Goal: Task Accomplishment & Management: Complete application form

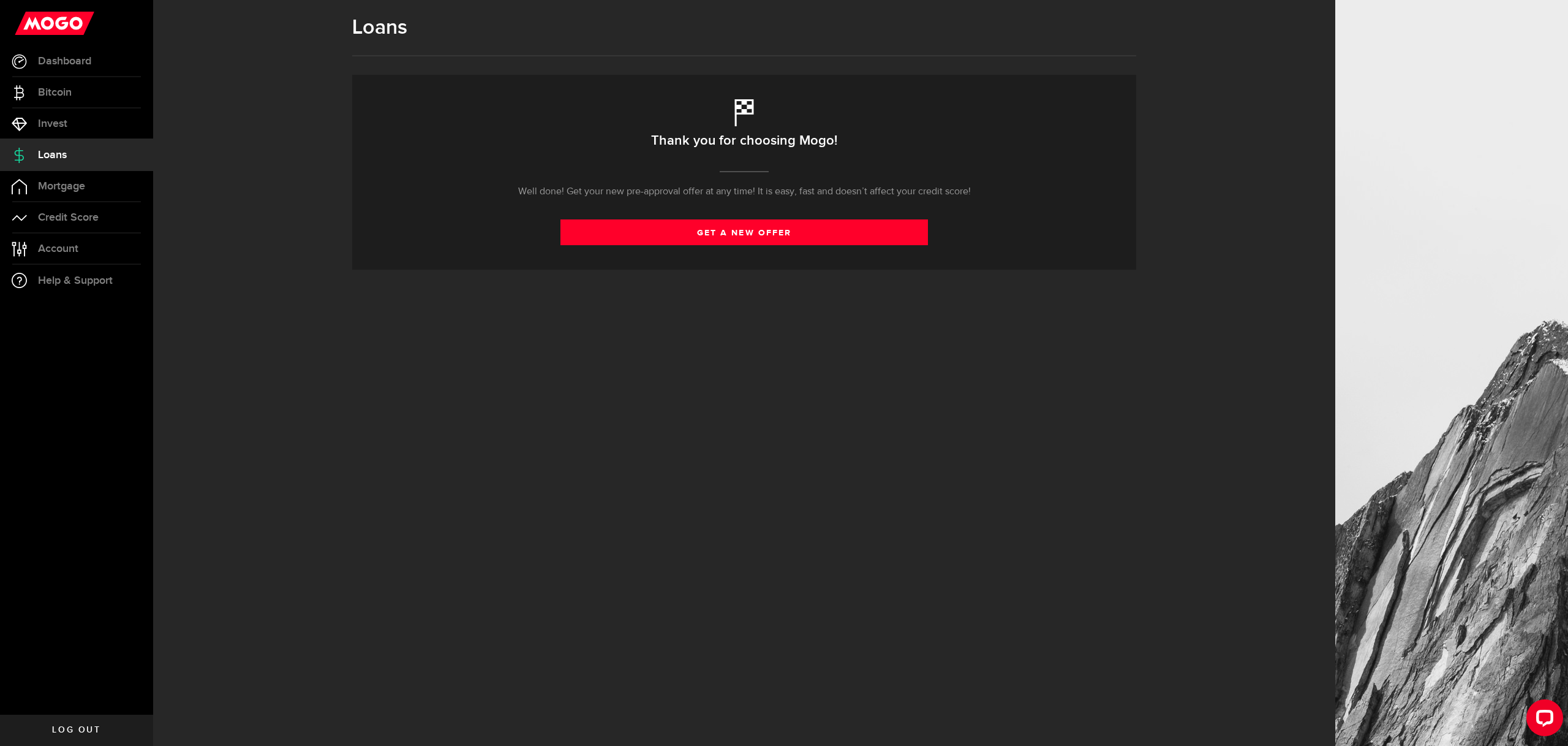
click at [68, 148] on link "Loans" at bounding box center [77, 155] width 153 height 30
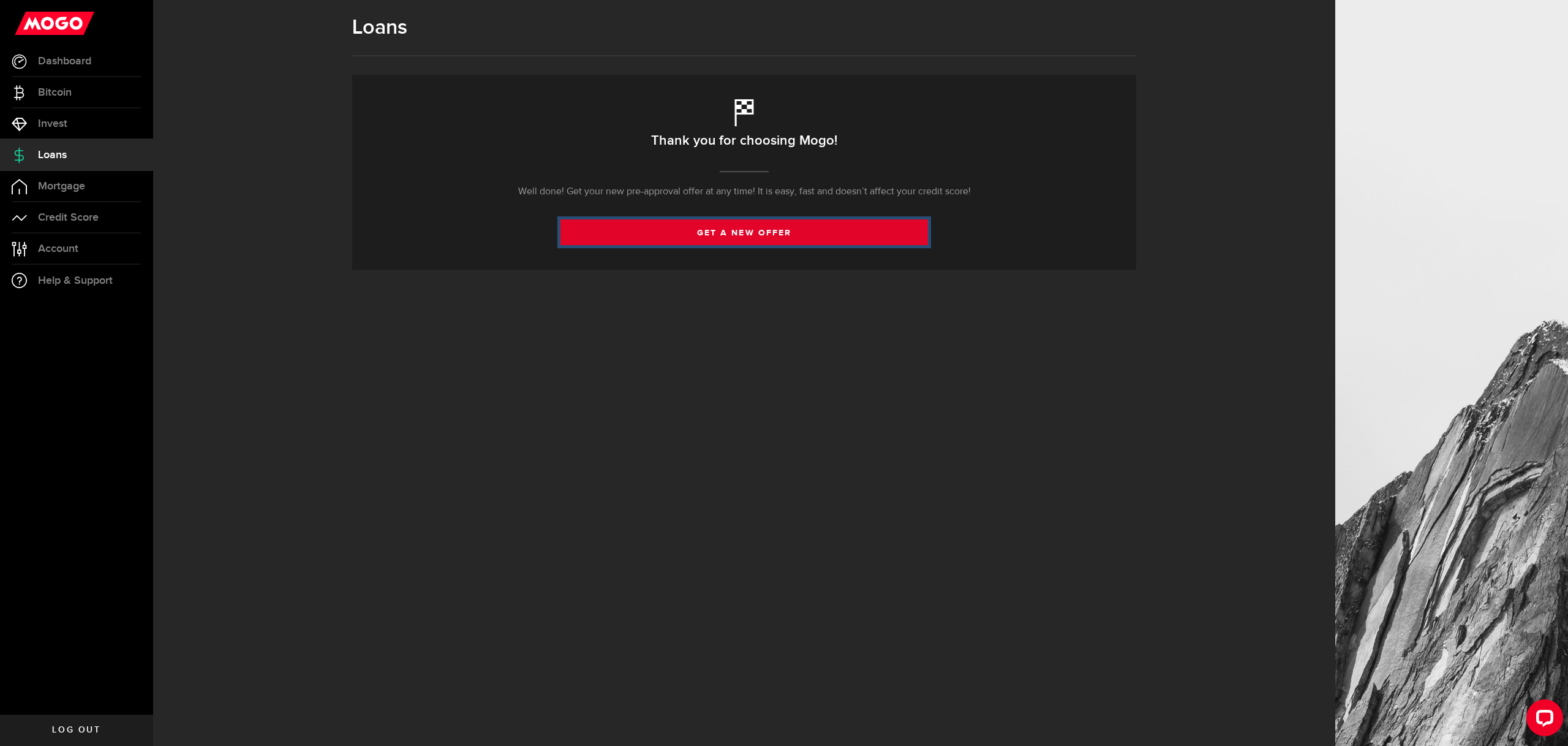
click at [654, 236] on link "get a new offer" at bounding box center [744, 232] width 368 height 26
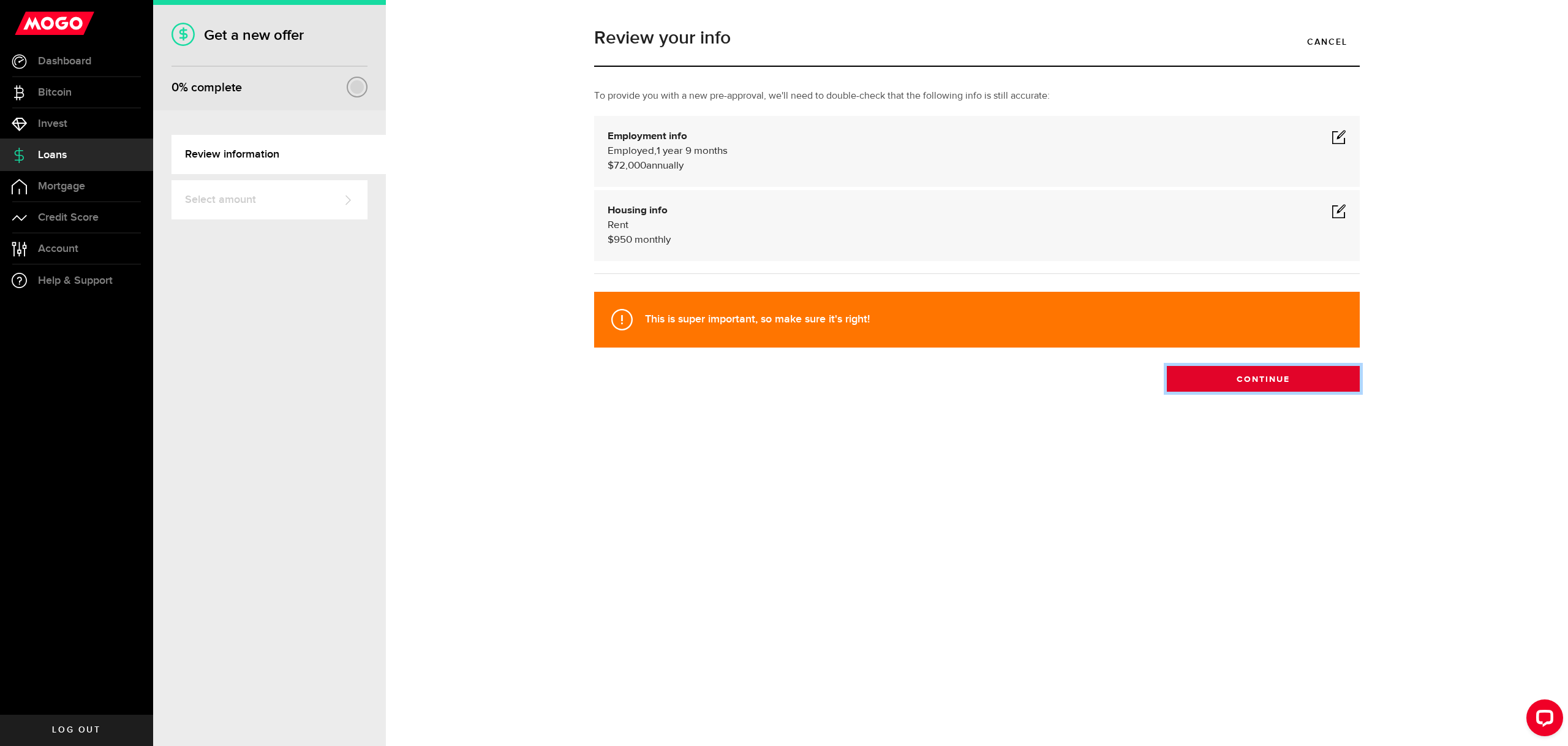
click at [1300, 386] on button "Continue" at bounding box center [1263, 379] width 193 height 26
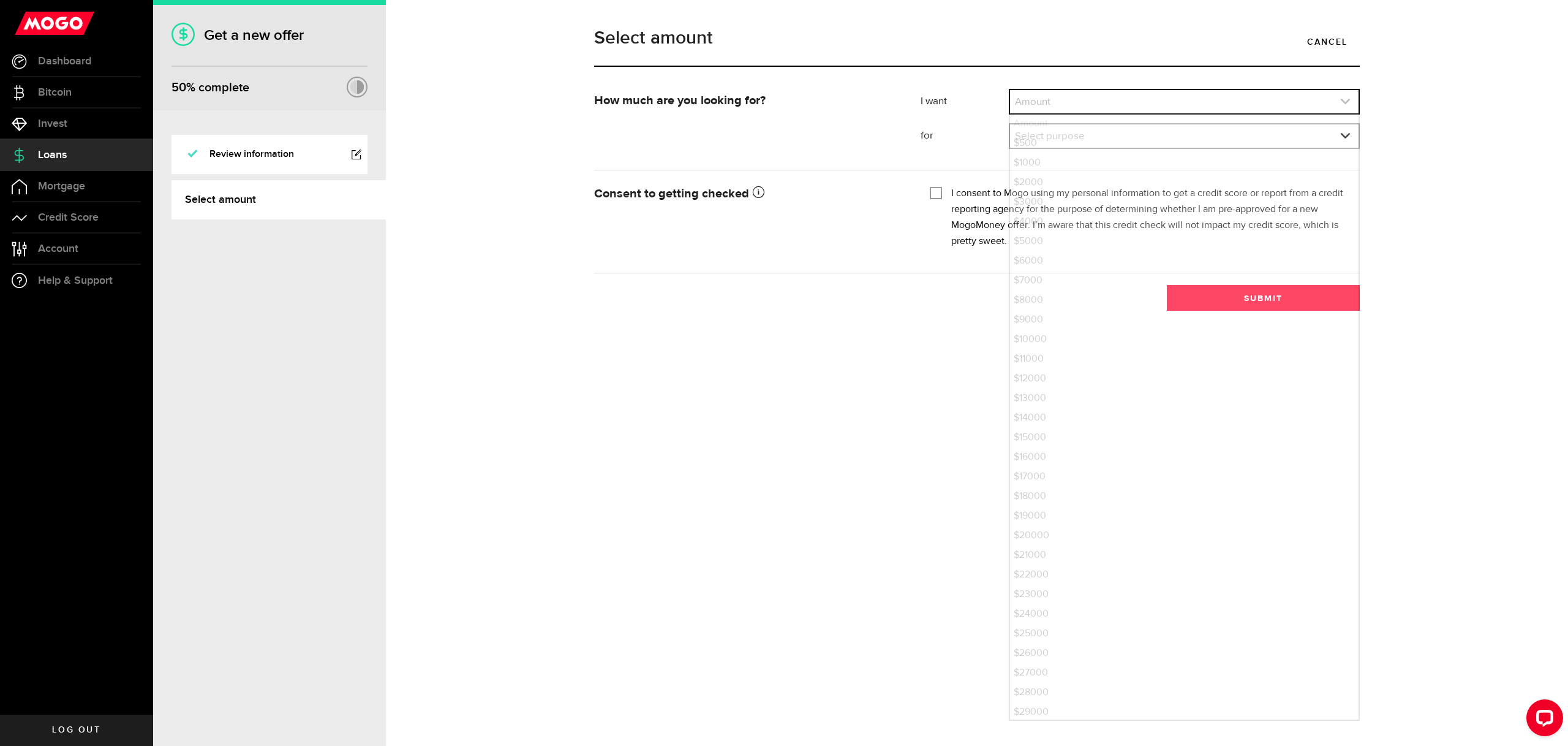
click at [1248, 96] on link "expand select" at bounding box center [1184, 101] width 349 height 23
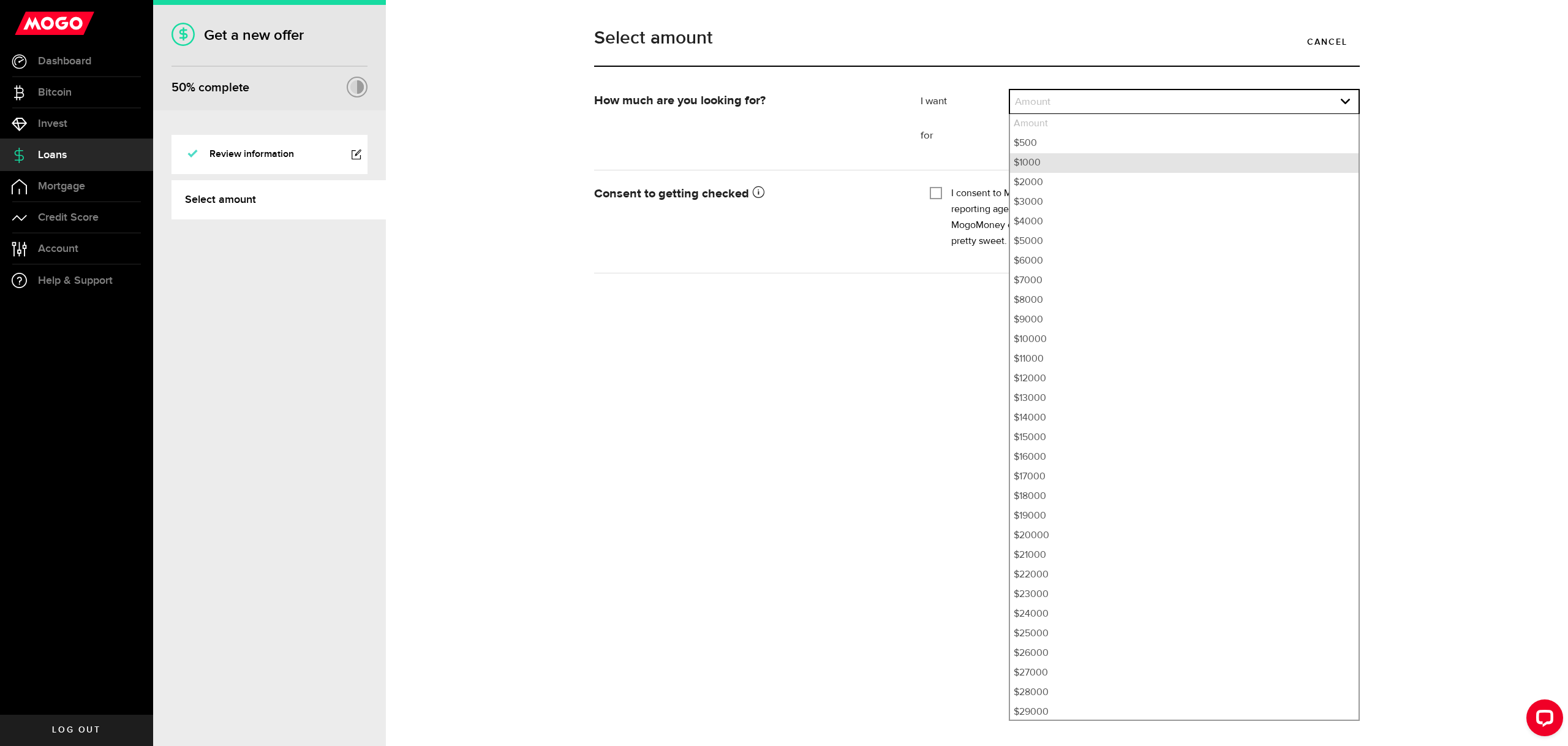
click at [1227, 163] on li "$1000" at bounding box center [1184, 163] width 349 height 20
select select "1000"
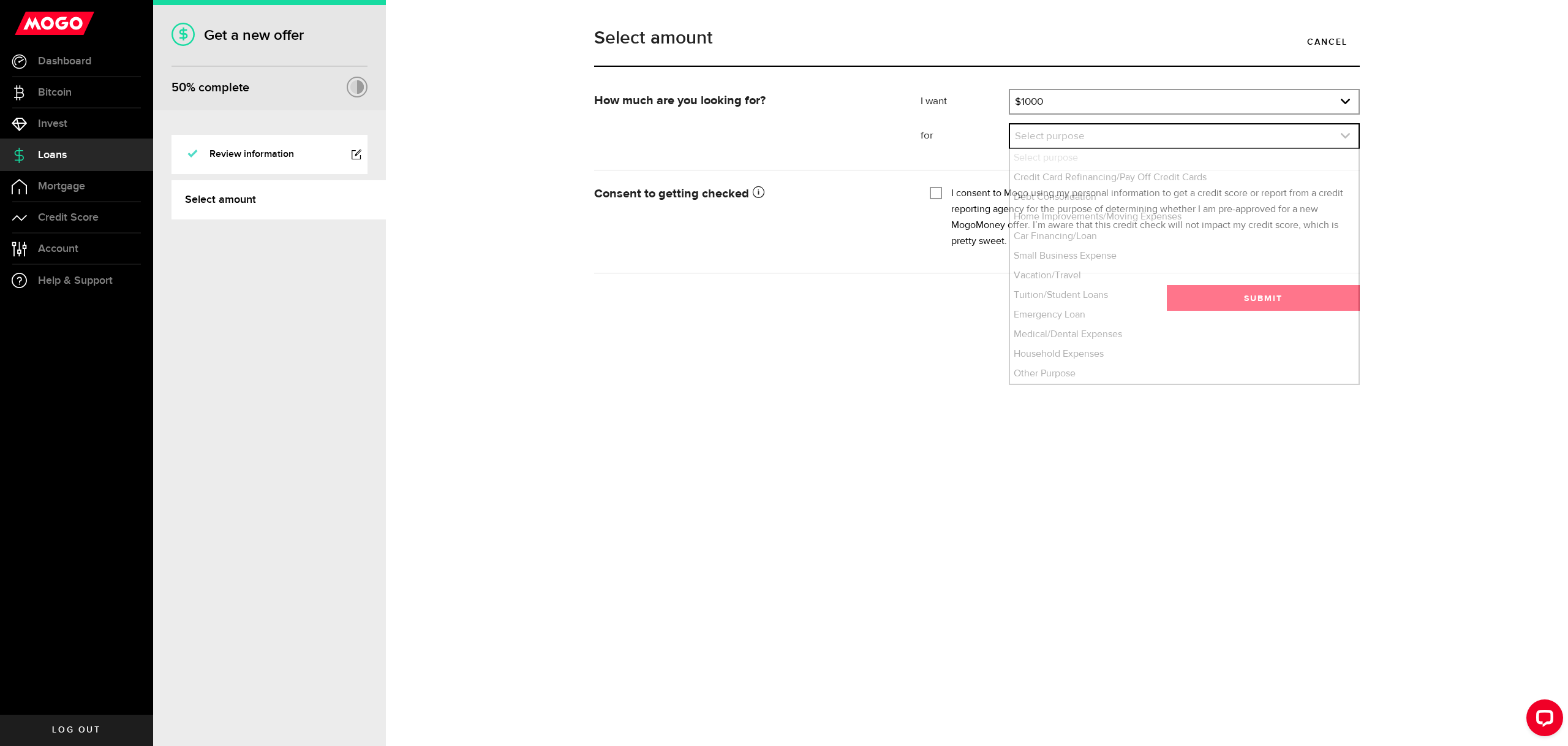
click at [1239, 141] on link "expand select" at bounding box center [1184, 136] width 349 height 23
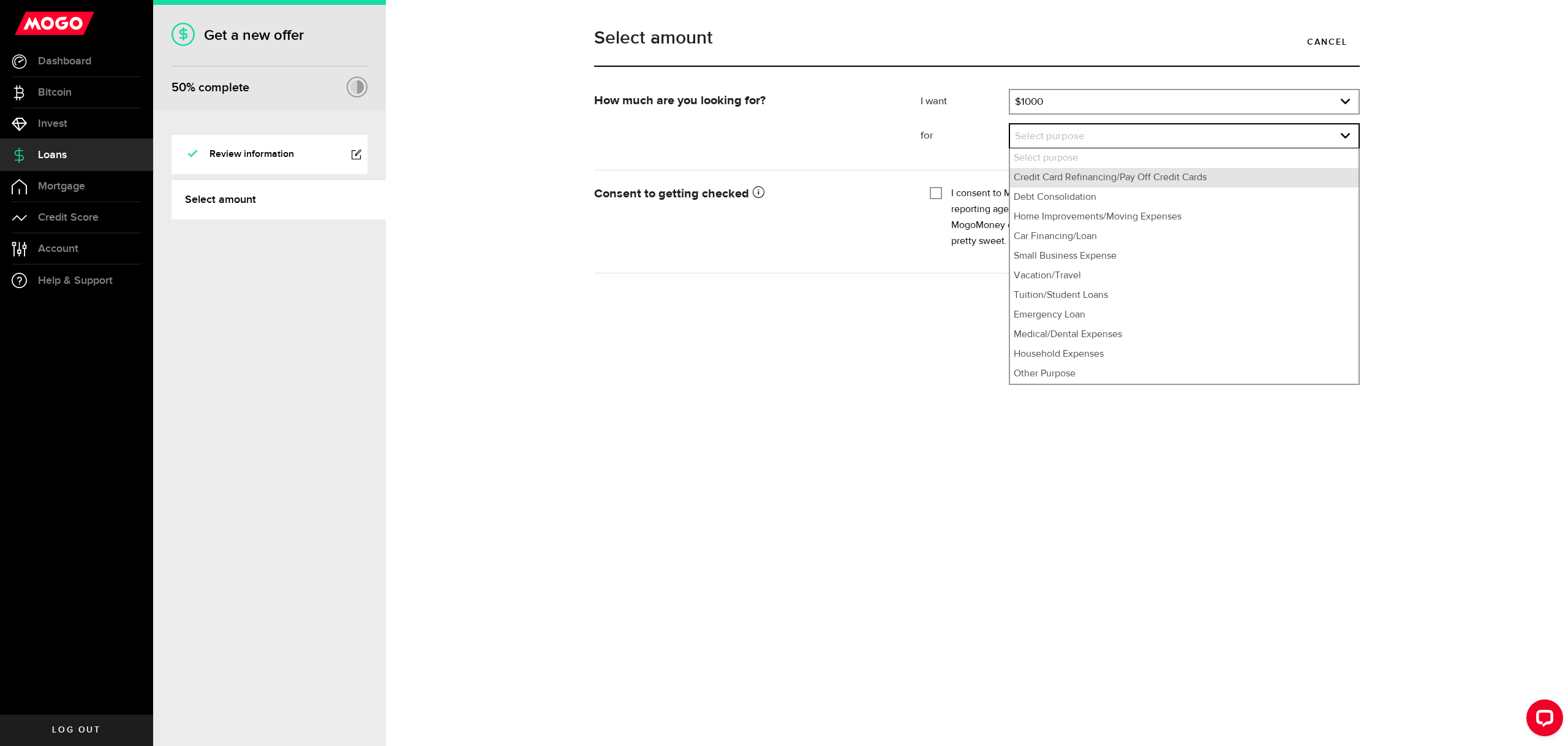
click at [1233, 179] on li "Credit Card Refinancing/Pay Off Credit Cards" at bounding box center [1184, 177] width 349 height 20
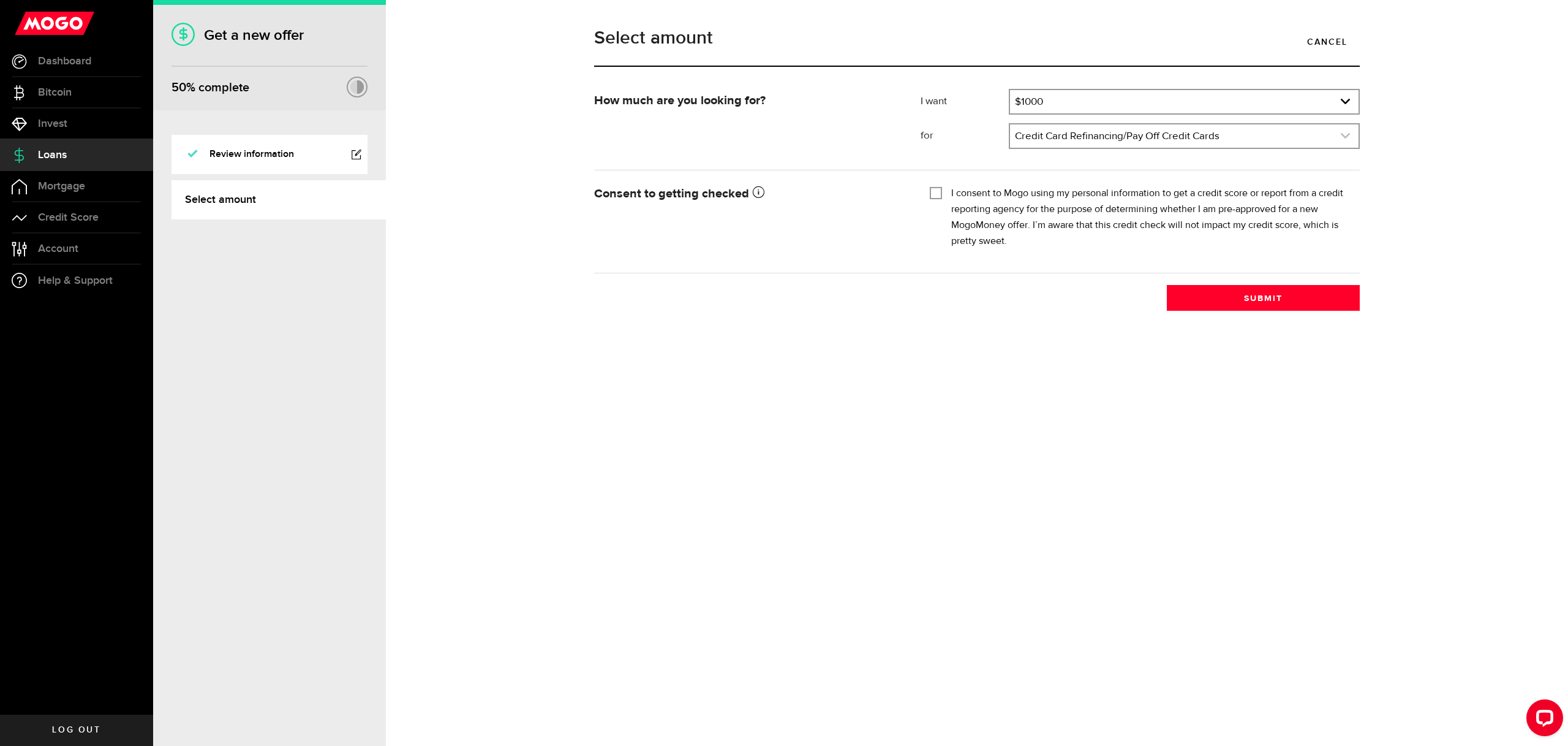
click at [1237, 141] on link "expand select" at bounding box center [1184, 136] width 349 height 23
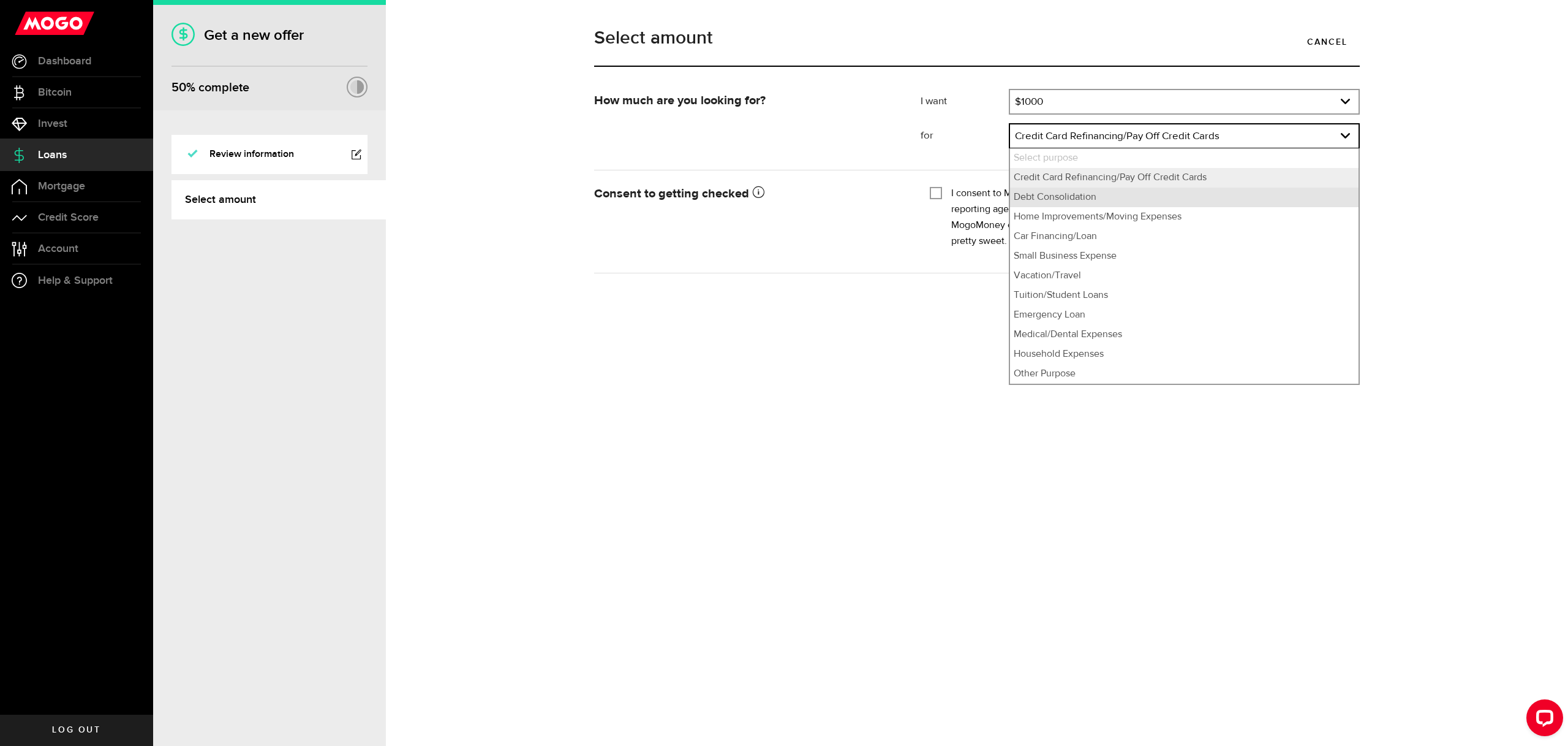
click at [1227, 191] on li "Debt Consolidation" at bounding box center [1184, 197] width 349 height 20
select select "Debt Consolidation"
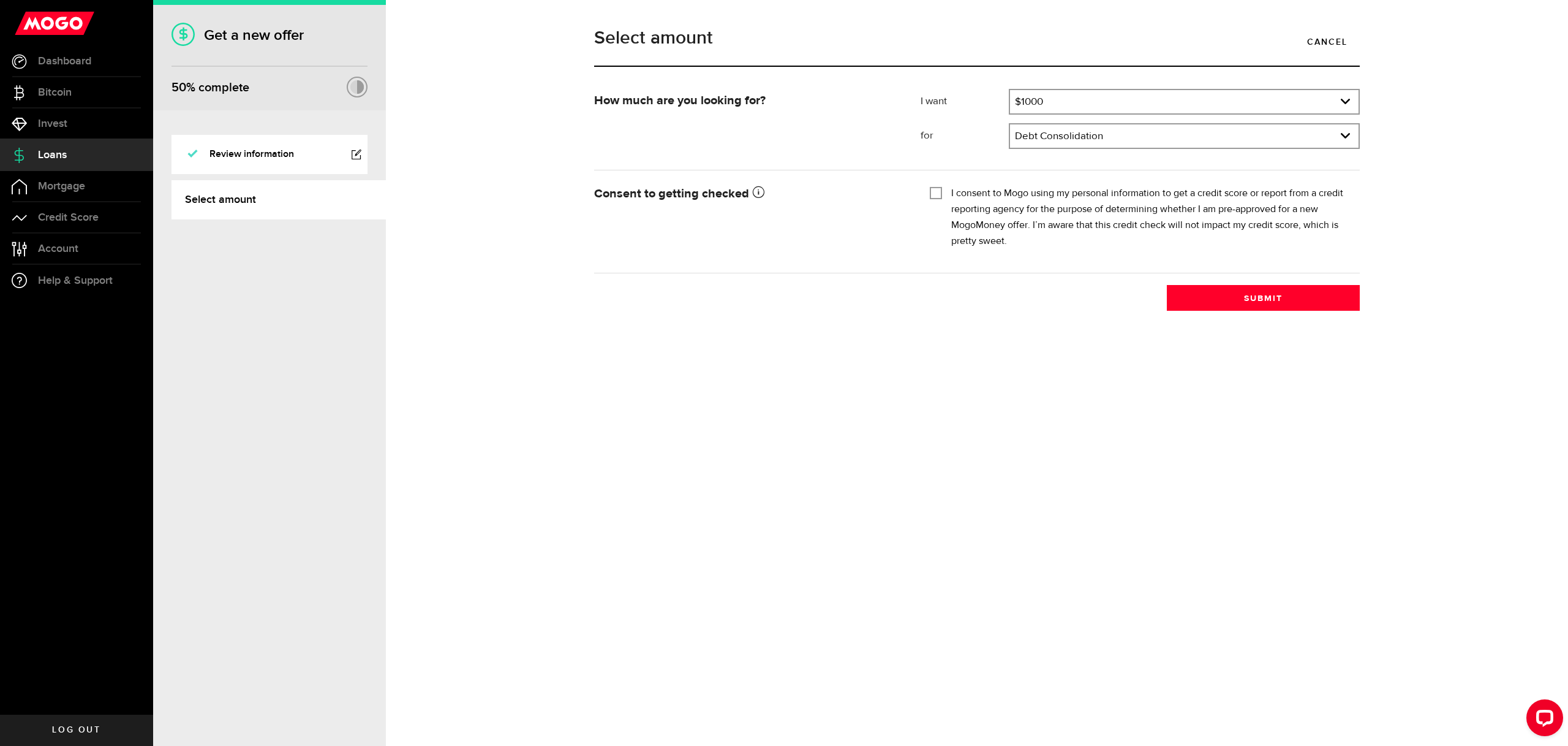
click at [1138, 205] on label "I consent to Mogo using my personal information to get a credit score or report…" at bounding box center [1151, 217] width 399 height 64
click at [942, 198] on input "I consent to Mogo using my personal information to get a credit score or report…" at bounding box center [936, 191] width 12 height 12
checkbox input "true"
click at [1260, 294] on button "Submit" at bounding box center [1263, 298] width 193 height 26
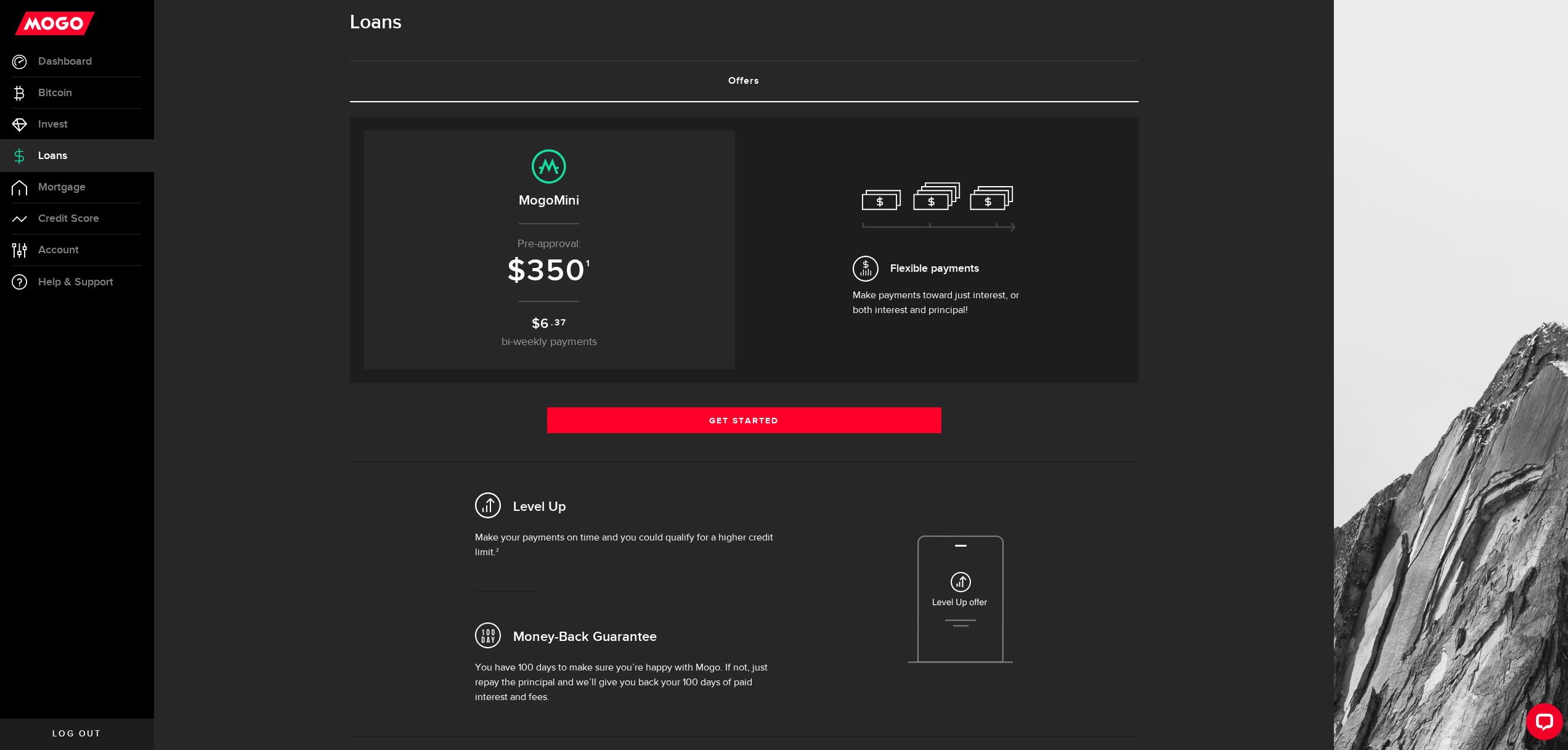
scroll to position [24, 0]
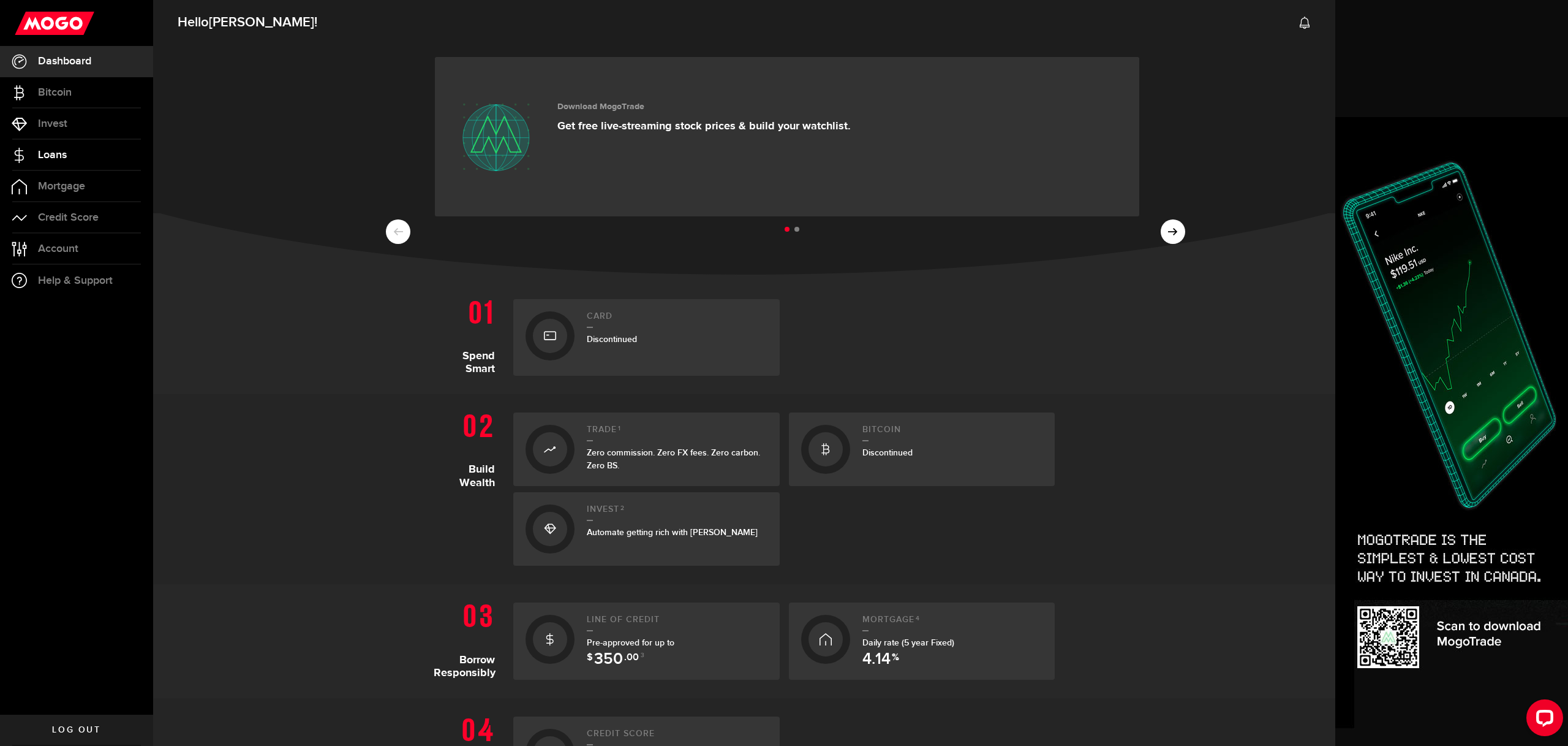
click at [73, 148] on link "Loans" at bounding box center [77, 155] width 153 height 30
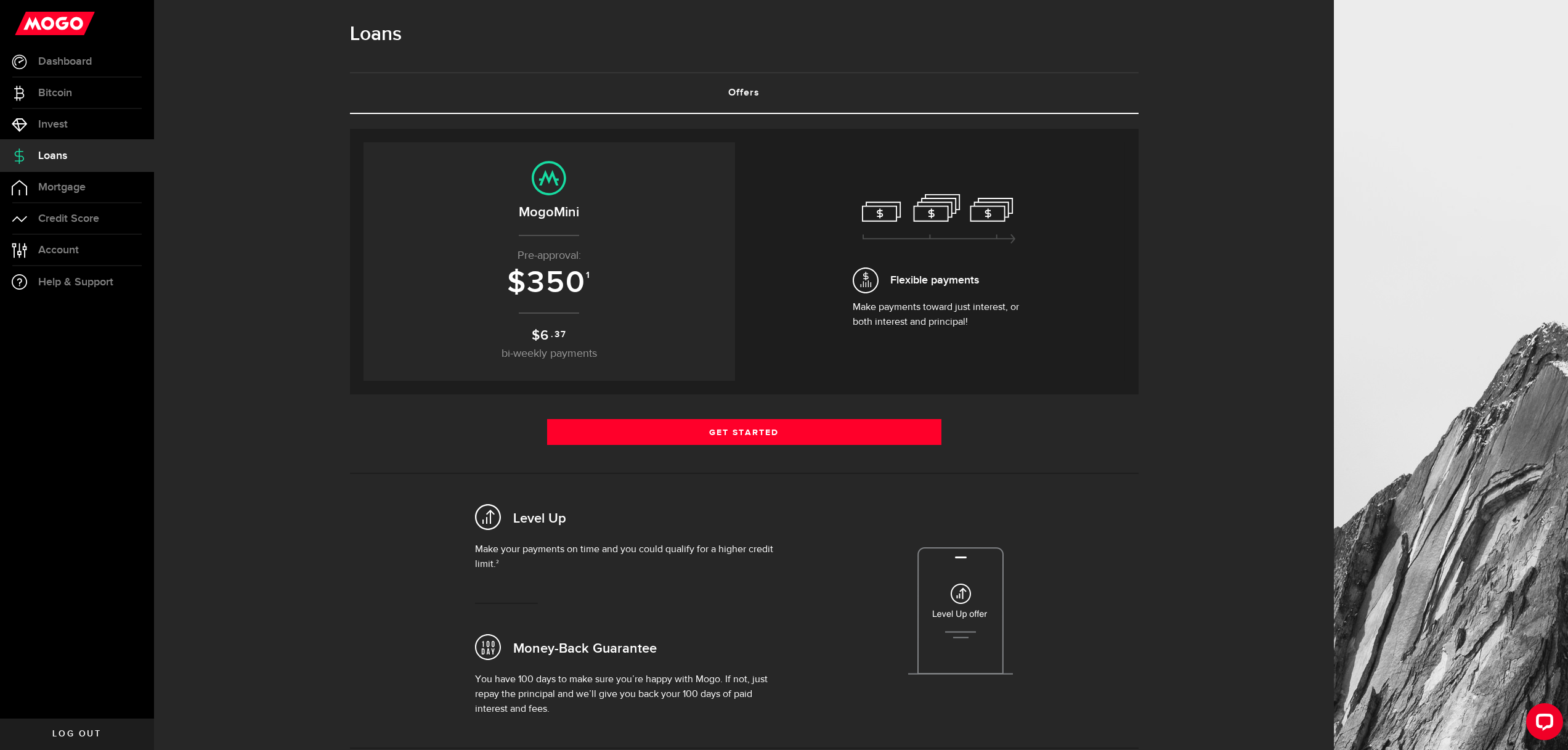
scroll to position [22, 0]
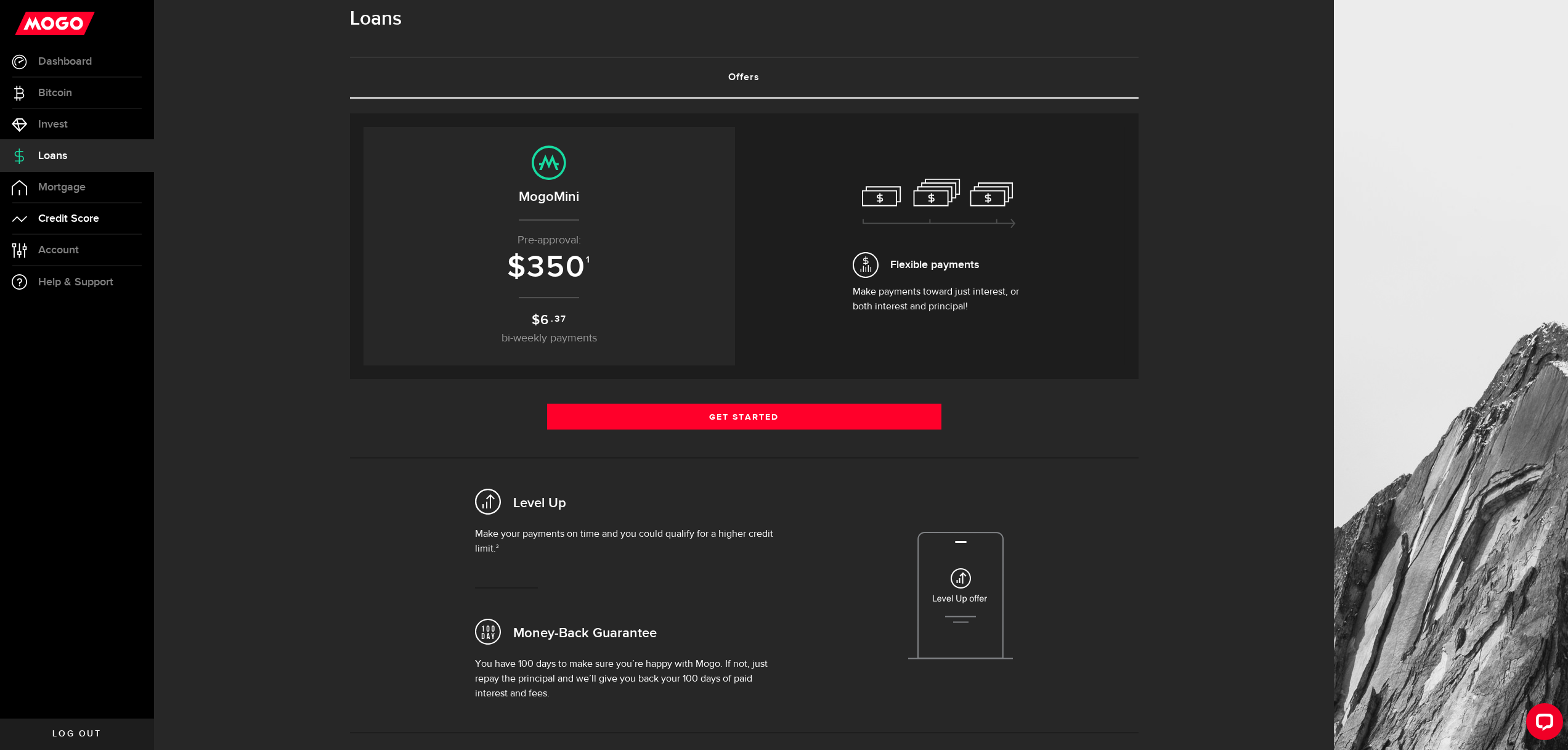
click at [96, 220] on span "Credit Score" at bounding box center [69, 218] width 61 height 11
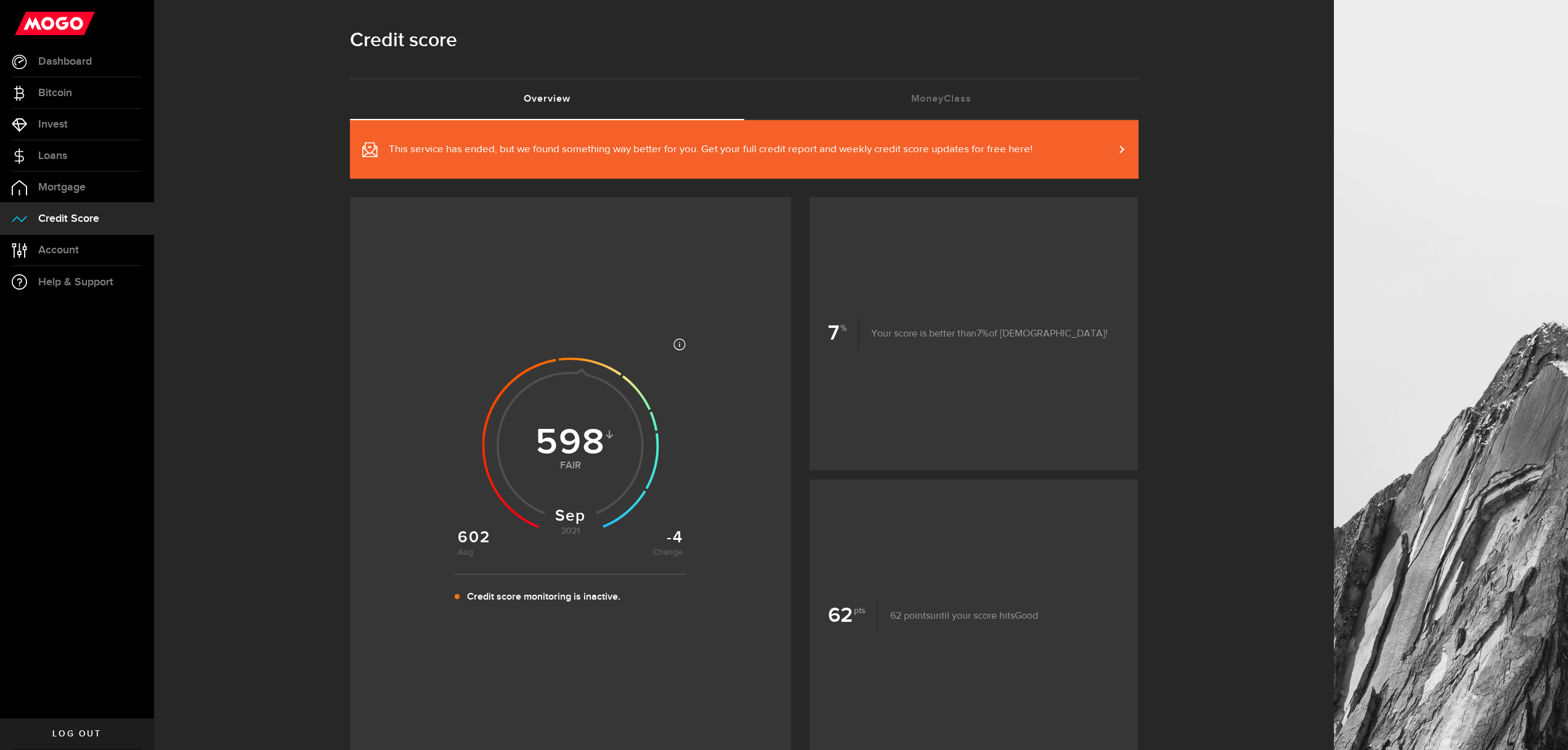
click at [781, 178] on link "This service has ended, but we found something way better for you. Get your ful…" at bounding box center [745, 150] width 788 height 59
